Goal: Task Accomplishment & Management: Use online tool/utility

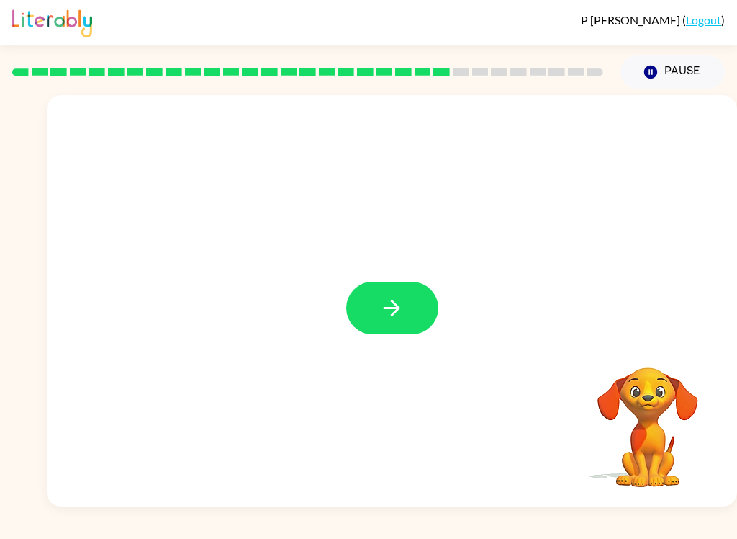
click at [402, 290] on button "button" at bounding box center [392, 308] width 92 height 53
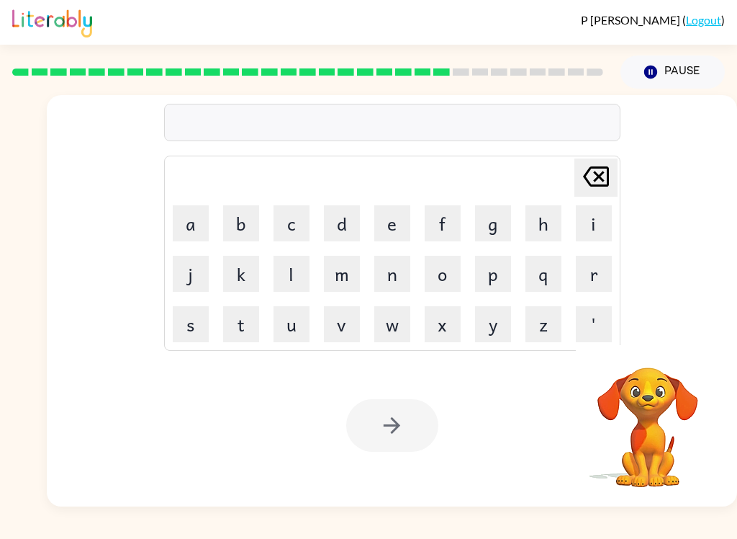
click at [346, 274] on button "m" at bounding box center [342, 274] width 36 height 36
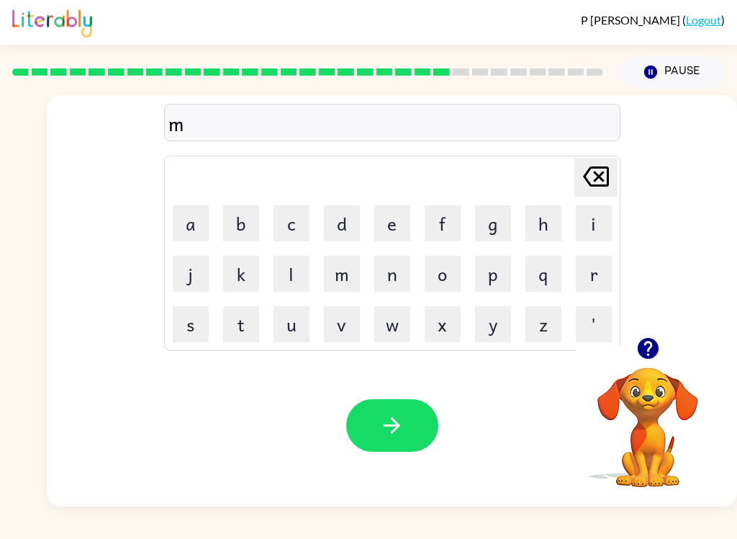
click at [686, 84] on button "Pause Pause" at bounding box center [673, 71] width 104 height 33
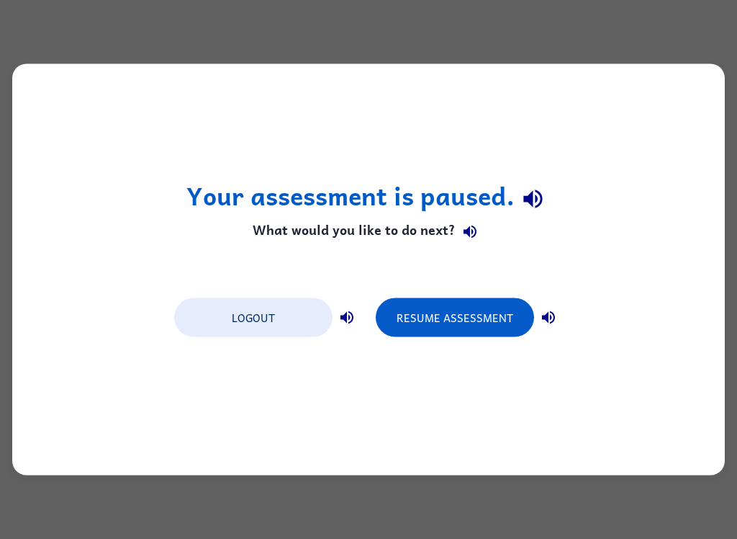
click at [462, 313] on button "Resume Assessment" at bounding box center [455, 317] width 158 height 39
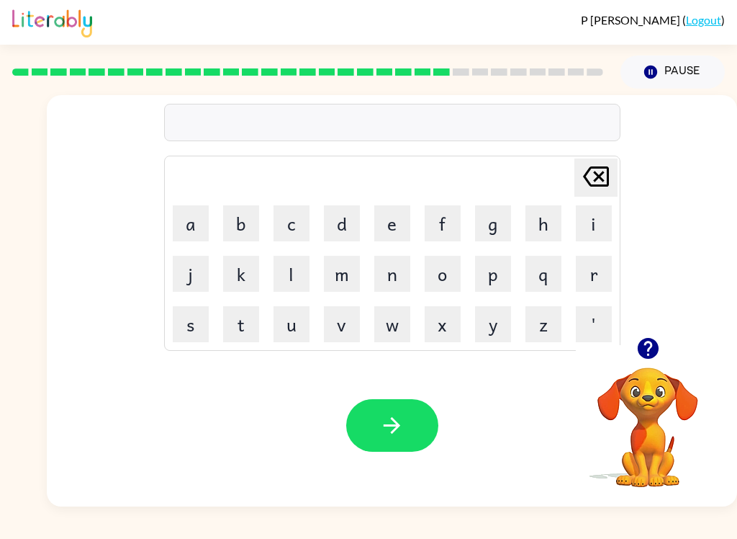
click at [642, 353] on icon "button" at bounding box center [647, 348] width 21 height 21
click at [349, 279] on button "m" at bounding box center [342, 274] width 36 height 36
click at [449, 275] on button "o" at bounding box center [443, 274] width 36 height 36
click at [597, 274] on button "r" at bounding box center [594, 274] width 36 height 36
click at [243, 271] on button "k" at bounding box center [241, 274] width 36 height 36
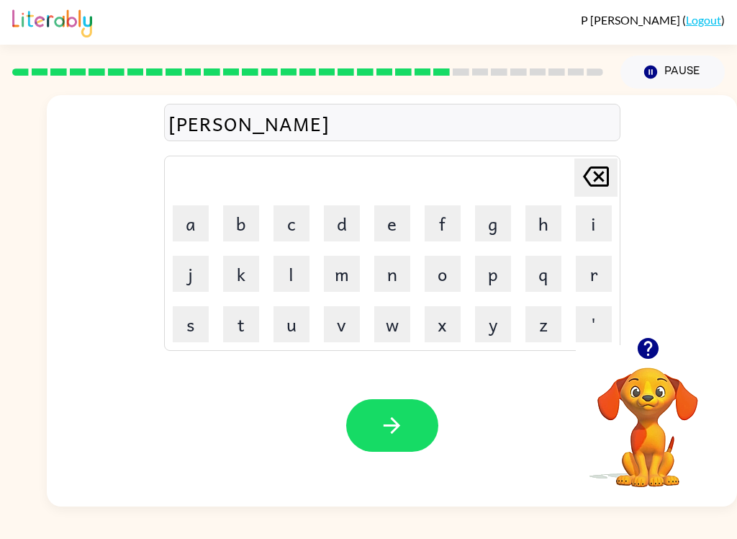
click at [396, 218] on button "e" at bounding box center [392, 223] width 36 height 36
click at [593, 281] on button "r" at bounding box center [594, 274] width 36 height 36
click at [632, 348] on button "button" at bounding box center [648, 348] width 37 height 37
click at [406, 418] on button "button" at bounding box center [392, 425] width 92 height 53
click at [665, 354] on button "button" at bounding box center [648, 348] width 37 height 37
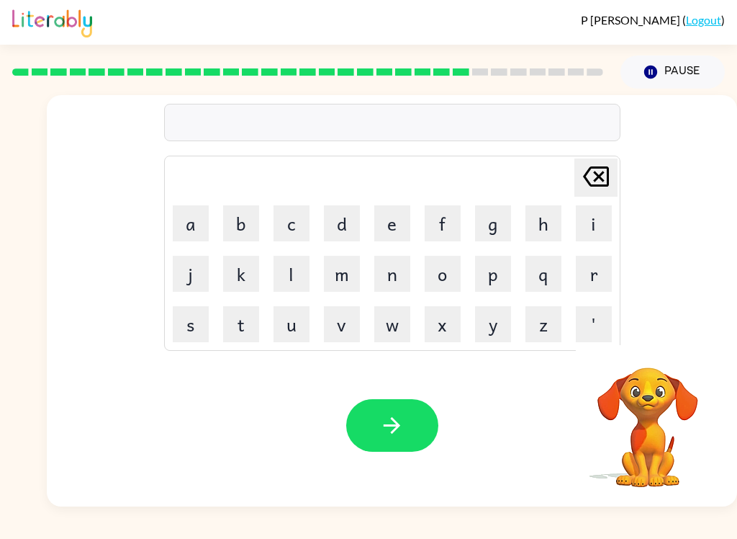
click at [199, 213] on button "a" at bounding box center [191, 223] width 36 height 36
click at [341, 223] on button "d" at bounding box center [342, 223] width 36 height 36
click at [343, 321] on button "v" at bounding box center [342, 324] width 36 height 36
click at [187, 225] on button "a" at bounding box center [191, 223] width 36 height 36
click at [401, 272] on button "n" at bounding box center [392, 274] width 36 height 36
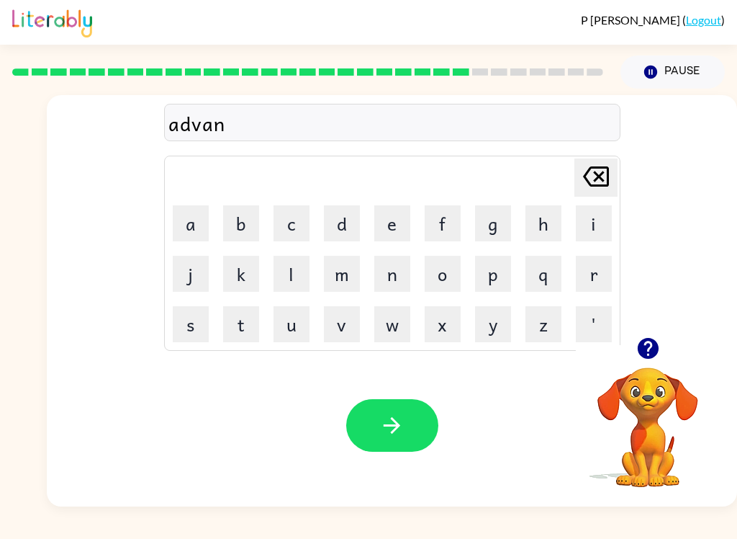
click at [201, 327] on button "s" at bounding box center [191, 324] width 36 height 36
click at [591, 231] on button "i" at bounding box center [594, 223] width 36 height 36
click at [401, 277] on button "n" at bounding box center [392, 274] width 36 height 36
click at [498, 234] on button "g" at bounding box center [493, 223] width 36 height 36
click at [647, 348] on icon "button" at bounding box center [647, 348] width 21 height 21
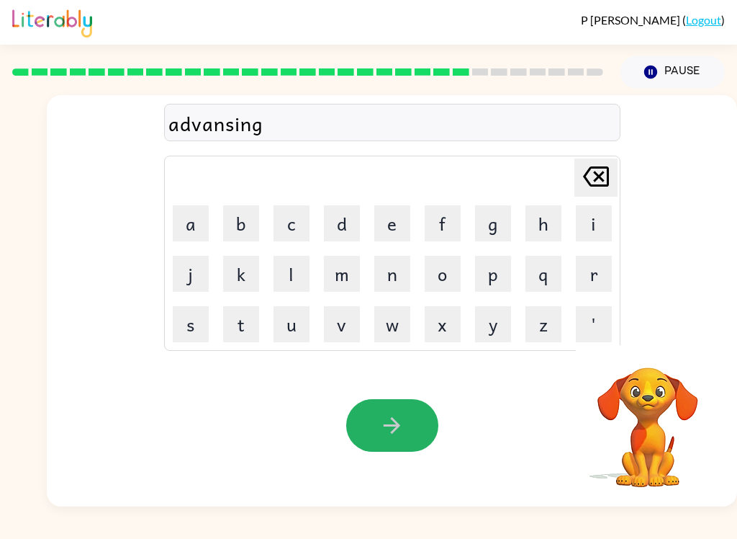
click at [405, 418] on button "button" at bounding box center [392, 425] width 92 height 53
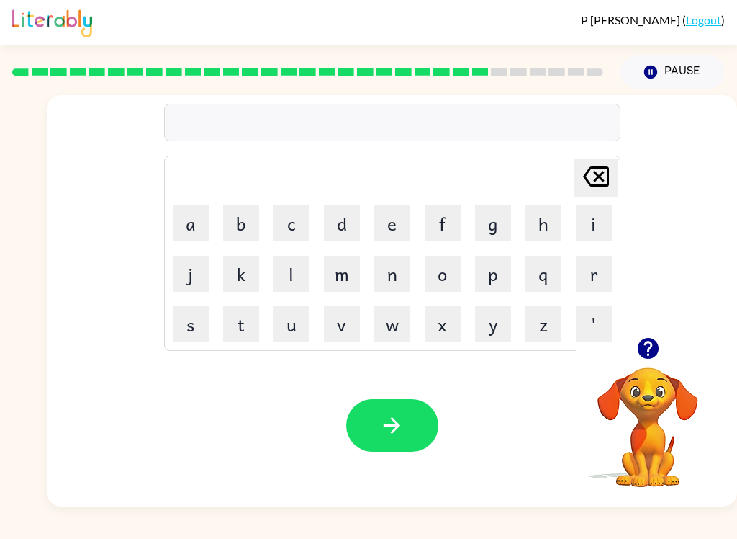
click at [650, 358] on icon "button" at bounding box center [647, 348] width 21 height 21
click at [488, 218] on button "g" at bounding box center [493, 223] width 36 height 36
click at [450, 277] on button "o" at bounding box center [443, 274] width 36 height 36
click at [246, 226] on button "b" at bounding box center [241, 223] width 36 height 36
click at [304, 274] on button "l" at bounding box center [292, 274] width 36 height 36
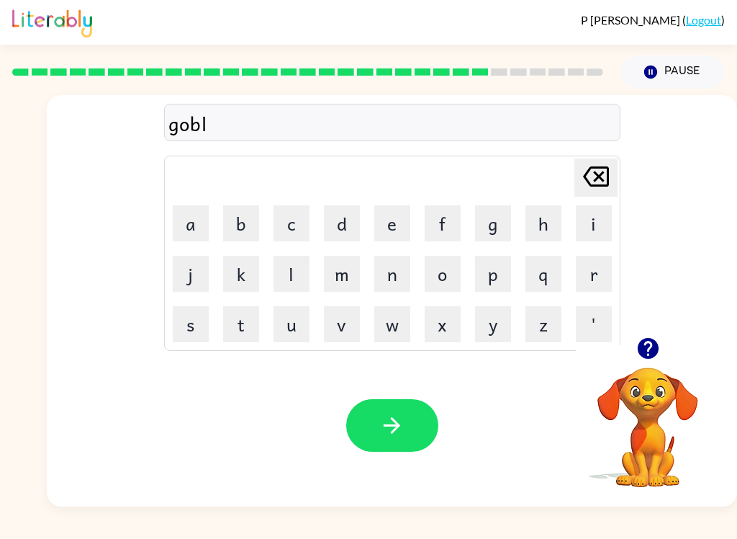
click at [601, 226] on button "i" at bounding box center [594, 223] width 36 height 36
click at [405, 281] on button "n" at bounding box center [392, 274] width 36 height 36
click at [389, 413] on icon "button" at bounding box center [391, 425] width 25 height 25
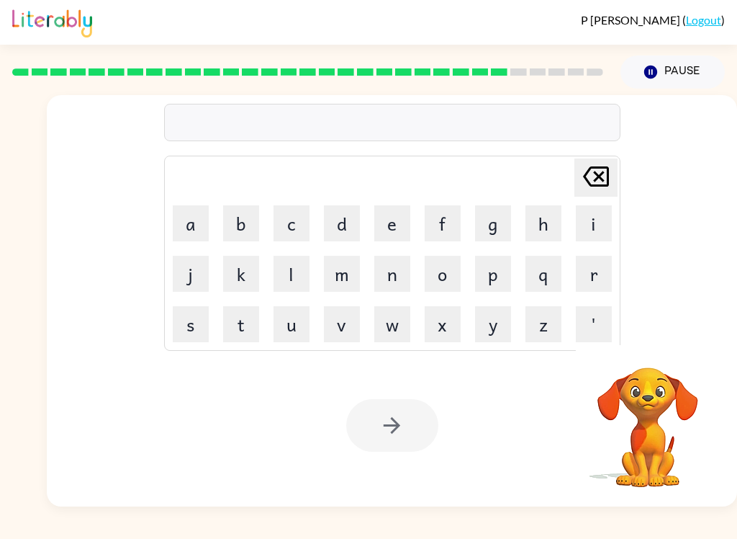
click at [495, 225] on button "g" at bounding box center [493, 223] width 36 height 36
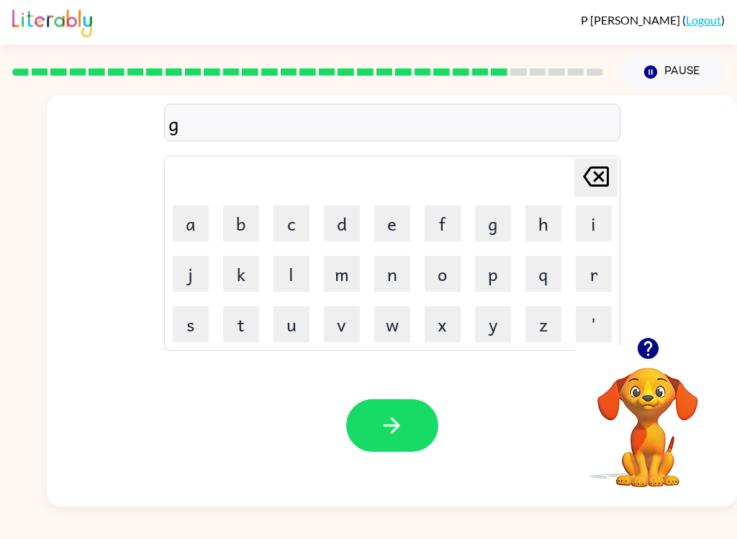
click at [297, 325] on button "u" at bounding box center [292, 324] width 36 height 36
click at [348, 338] on button "v" at bounding box center [342, 324] width 36 height 36
click at [391, 235] on button "e" at bounding box center [392, 223] width 36 height 36
click at [589, 277] on button "r" at bounding box center [594, 274] width 36 height 36
click at [348, 279] on button "m" at bounding box center [342, 274] width 36 height 36
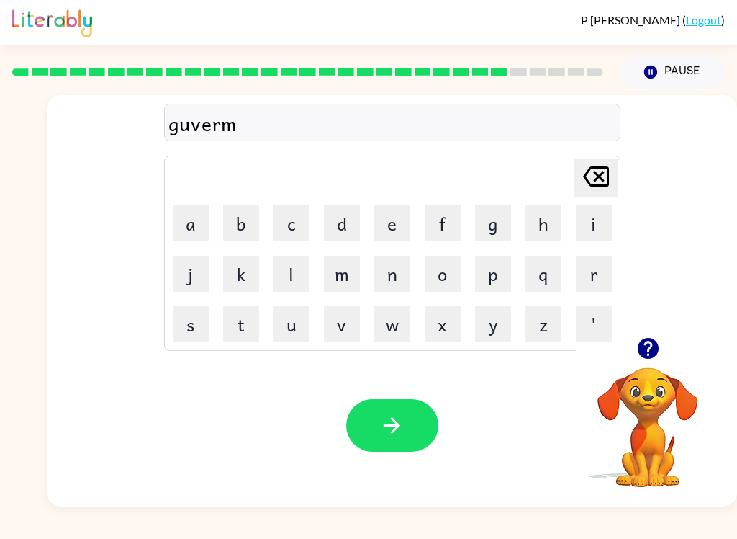
click at [392, 230] on button "e" at bounding box center [392, 223] width 36 height 36
click at [401, 279] on button "n" at bounding box center [392, 274] width 36 height 36
click at [257, 307] on button "t" at bounding box center [241, 324] width 36 height 36
click at [394, 444] on button "button" at bounding box center [392, 425] width 92 height 53
click at [195, 322] on button "s" at bounding box center [191, 324] width 36 height 36
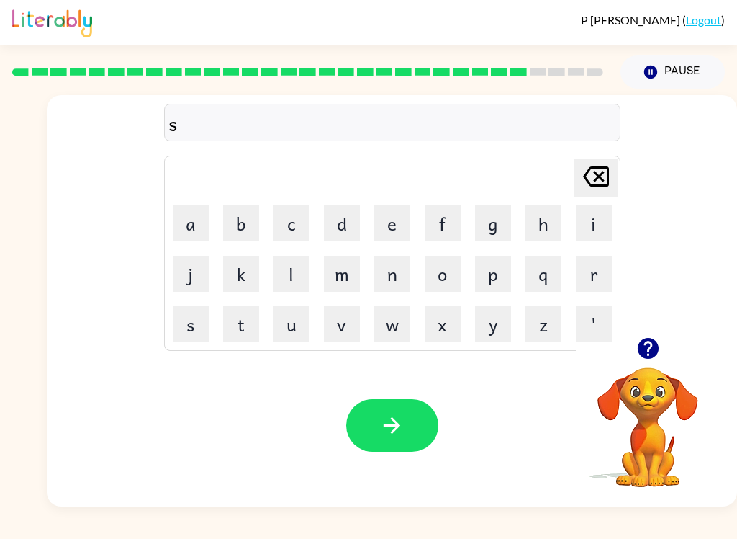
click at [253, 328] on button "t" at bounding box center [241, 324] width 36 height 36
click at [590, 281] on button "r" at bounding box center [594, 274] width 36 height 36
click at [195, 225] on button "a" at bounding box center [191, 223] width 36 height 36
click at [403, 274] on button "n" at bounding box center [392, 274] width 36 height 36
click at [386, 405] on button "button" at bounding box center [392, 425] width 92 height 53
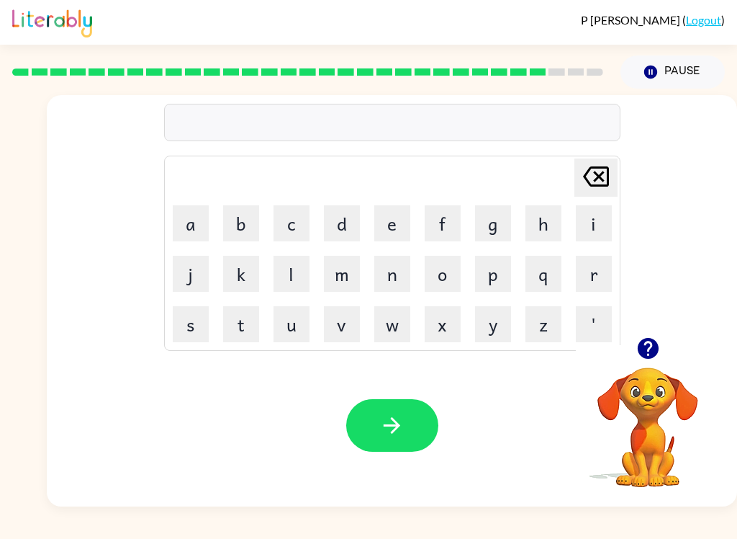
click at [199, 323] on button "s" at bounding box center [191, 324] width 36 height 36
click at [544, 217] on button "h" at bounding box center [544, 223] width 36 height 36
click at [195, 223] on button "a" at bounding box center [191, 223] width 36 height 36
click at [505, 271] on button "p" at bounding box center [493, 274] width 36 height 36
click at [400, 426] on icon "button" at bounding box center [392, 425] width 17 height 17
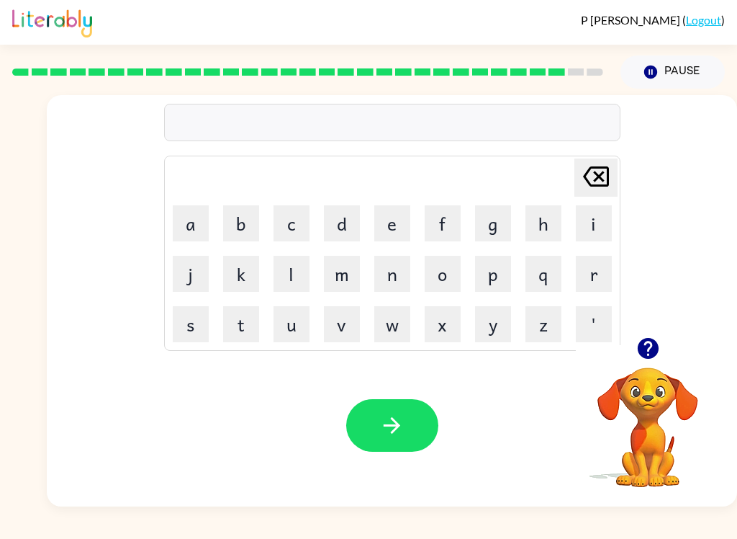
click at [386, 230] on button "e" at bounding box center [392, 223] width 36 height 36
click at [457, 341] on button "x" at bounding box center [443, 324] width 36 height 36
click at [405, 225] on button "e" at bounding box center [392, 223] width 36 height 36
click at [289, 284] on button "l" at bounding box center [292, 274] width 36 height 36
click at [404, 223] on button "e" at bounding box center [392, 223] width 36 height 36
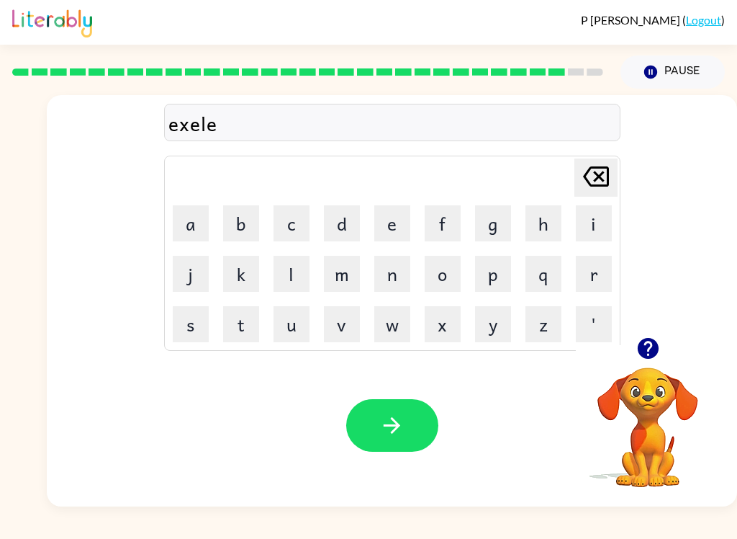
click at [395, 274] on button "n" at bounding box center [392, 274] width 36 height 36
click at [240, 328] on button "t" at bounding box center [241, 324] width 36 height 36
click at [401, 446] on button "button" at bounding box center [392, 425] width 92 height 53
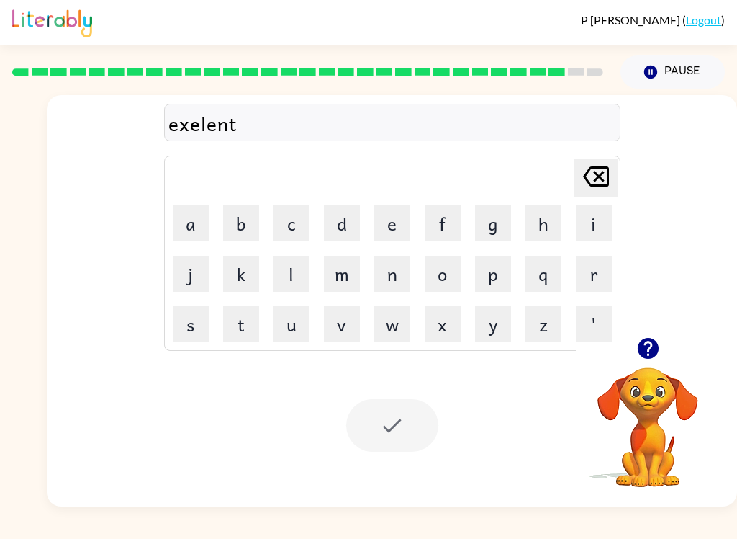
click at [673, 69] on button "Pause Pause" at bounding box center [673, 71] width 104 height 33
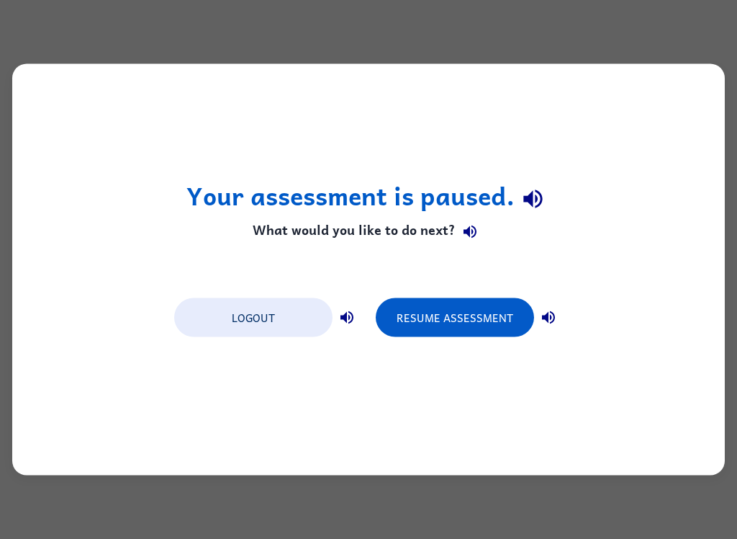
click at [457, 318] on button "Resume Assessment" at bounding box center [455, 317] width 158 height 39
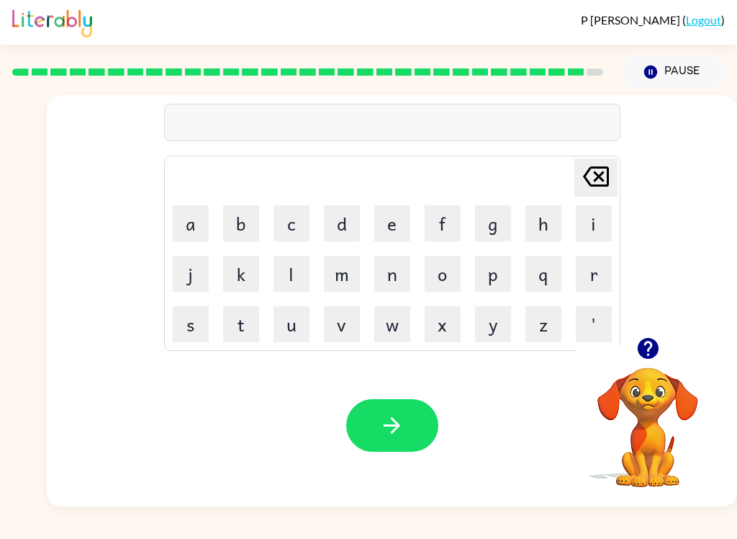
click at [653, 346] on icon "button" at bounding box center [647, 348] width 21 height 21
click at [199, 282] on button "j" at bounding box center [191, 274] width 36 height 36
click at [445, 272] on button "o" at bounding box center [443, 274] width 36 height 36
click at [240, 222] on button "b" at bounding box center [241, 223] width 36 height 36
click at [643, 346] on icon "button" at bounding box center [647, 348] width 21 height 21
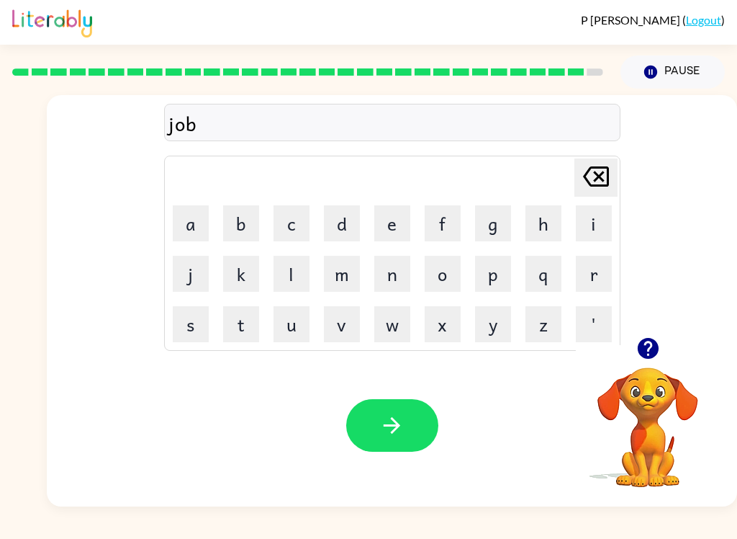
click at [640, 326] on div "job [PERSON_NAME] last character input a b c d e f g h i j k l m n o p q r s t …" at bounding box center [392, 216] width 691 height 242
click at [665, 346] on button "button" at bounding box center [648, 348] width 37 height 37
click at [593, 189] on icon "[PERSON_NAME] last character input" at bounding box center [596, 176] width 35 height 35
click at [248, 225] on button "b" at bounding box center [241, 223] width 36 height 36
click at [588, 278] on button "r" at bounding box center [594, 274] width 36 height 36
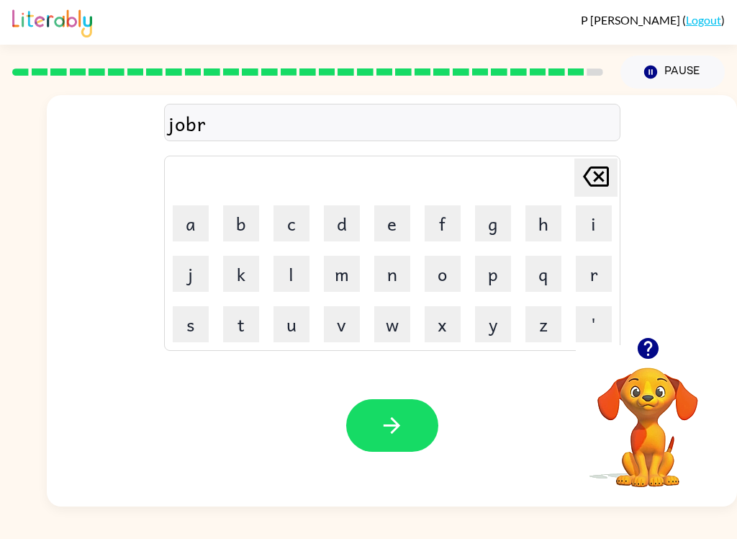
click at [191, 239] on button "a" at bounding box center [191, 223] width 36 height 36
click at [243, 275] on button "k" at bounding box center [241, 274] width 36 height 36
click at [389, 225] on button "e" at bounding box center [392, 223] width 36 height 36
click at [588, 274] on button "r" at bounding box center [594, 274] width 36 height 36
click at [393, 419] on icon "button" at bounding box center [392, 425] width 17 height 17
